Goal: Task Accomplishment & Management: Manage account settings

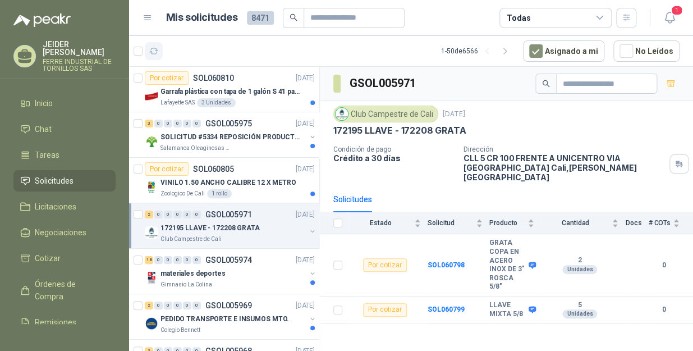
click at [152, 57] on button "button" at bounding box center [154, 51] width 18 height 18
click at [54, 101] on li "Inicio" at bounding box center [64, 103] width 89 height 12
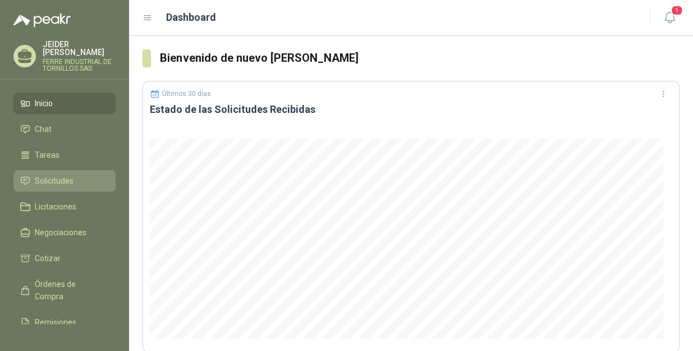
click at [36, 175] on span "Solicitudes" at bounding box center [54, 181] width 39 height 12
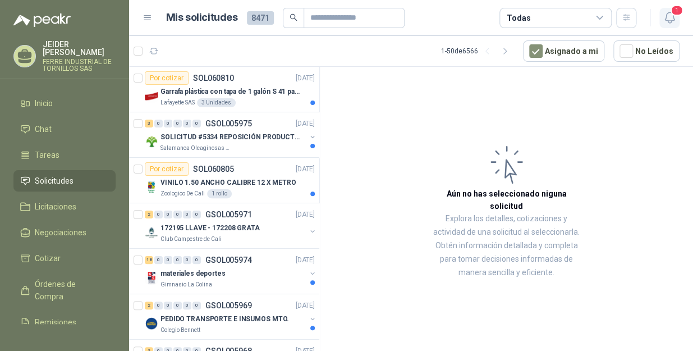
click at [669, 20] on icon "button" at bounding box center [670, 17] width 10 height 11
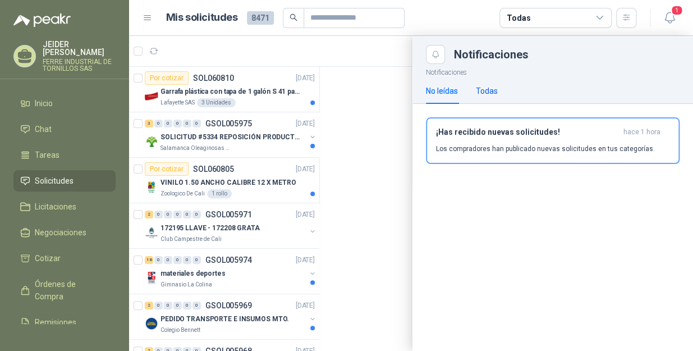
click at [490, 90] on div "Todas" at bounding box center [487, 91] width 22 height 12
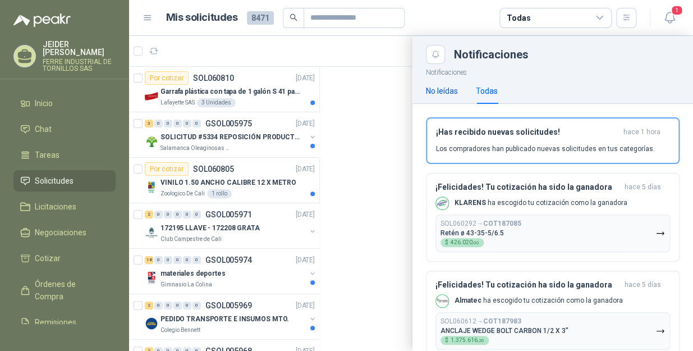
click at [435, 92] on div "No leídas" at bounding box center [442, 91] width 32 height 12
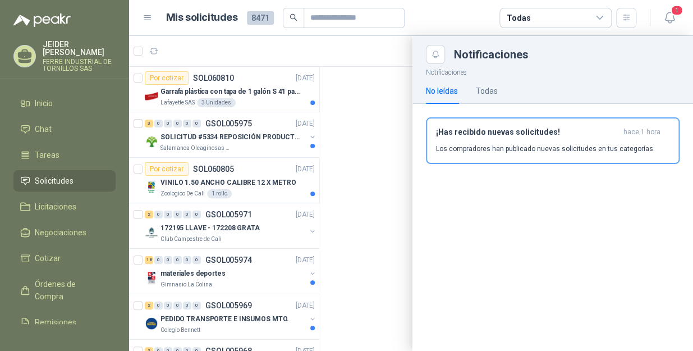
click at [153, 52] on div at bounding box center [411, 193] width 564 height 315
